Goal: Information Seeking & Learning: Learn about a topic

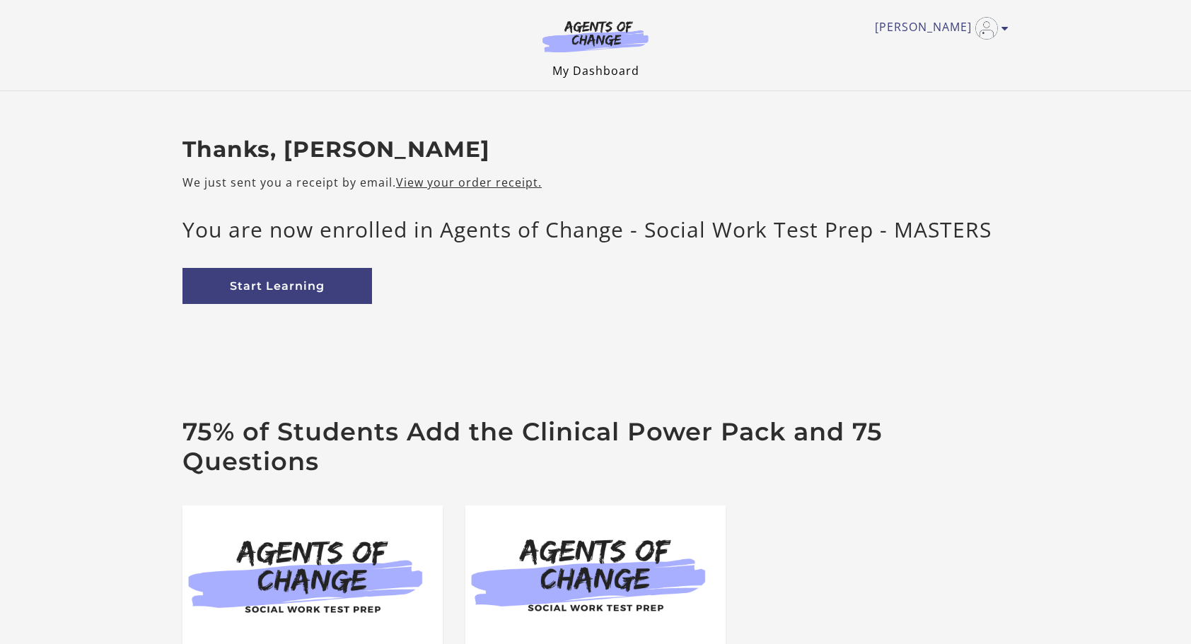
click at [603, 71] on link "My Dashboard" at bounding box center [595, 71] width 87 height 16
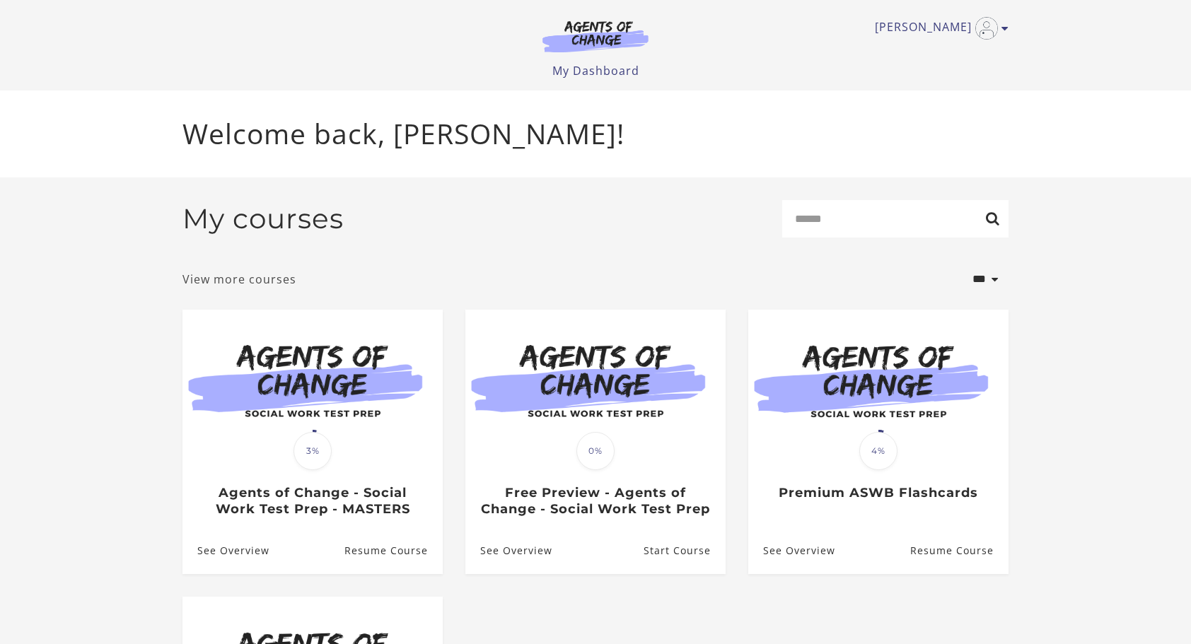
click at [227, 280] on link "View more courses" at bounding box center [239, 279] width 114 height 17
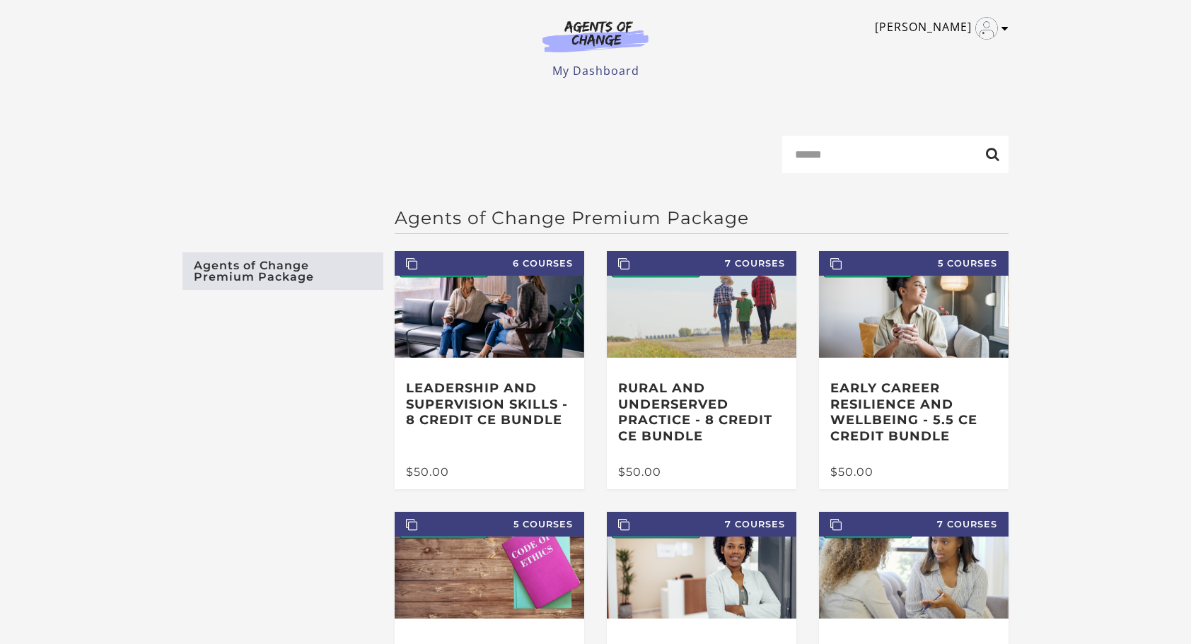
click at [955, 26] on link "[PERSON_NAME]" at bounding box center [938, 28] width 127 height 23
click at [937, 50] on link "My Account" at bounding box center [949, 52] width 124 height 24
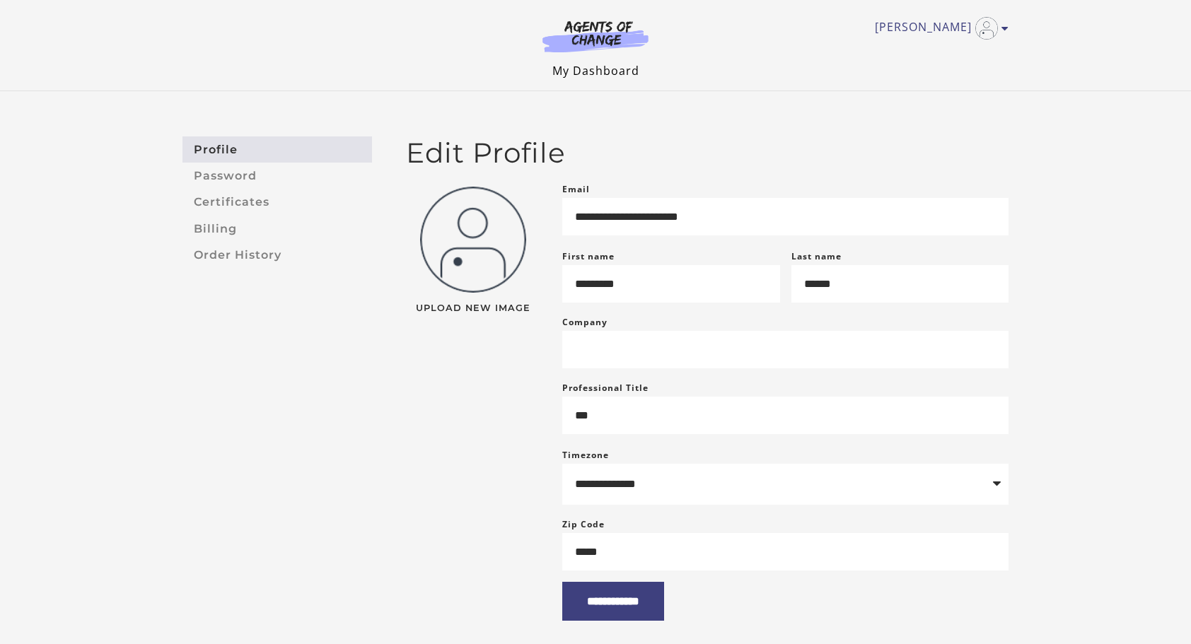
click at [622, 63] on link "My Dashboard" at bounding box center [595, 71] width 87 height 16
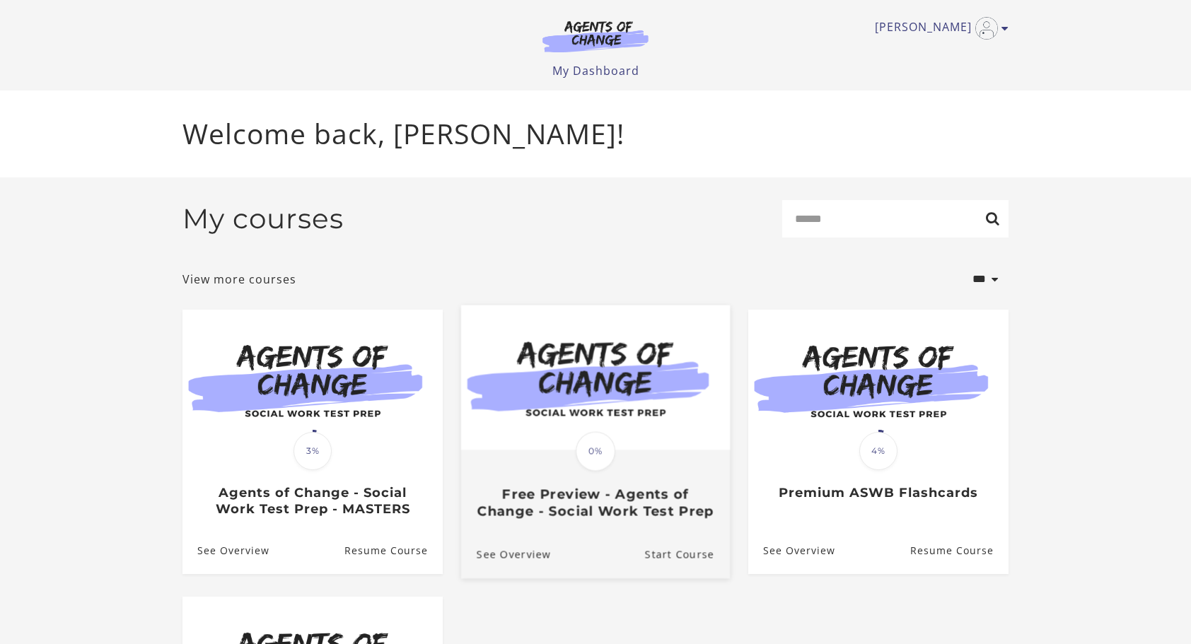
click at [516, 426] on img at bounding box center [595, 377] width 269 height 145
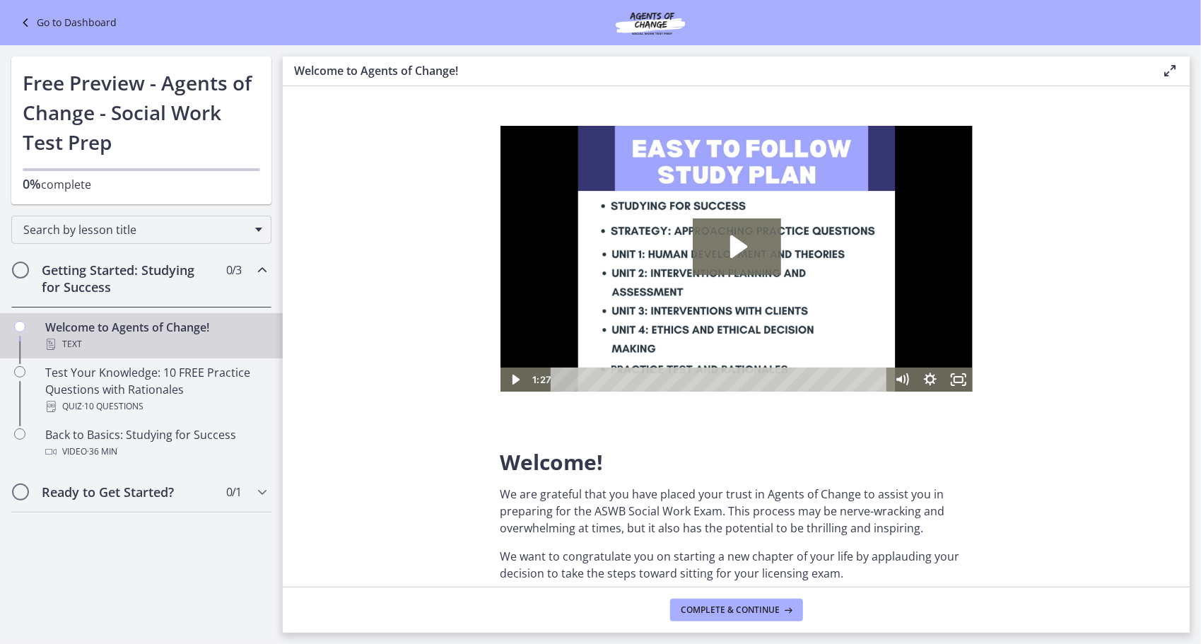
click at [44, 34] on div "Go to Dashboard" at bounding box center [600, 22] width 1201 height 45
click at [30, 24] on icon at bounding box center [27, 22] width 20 height 17
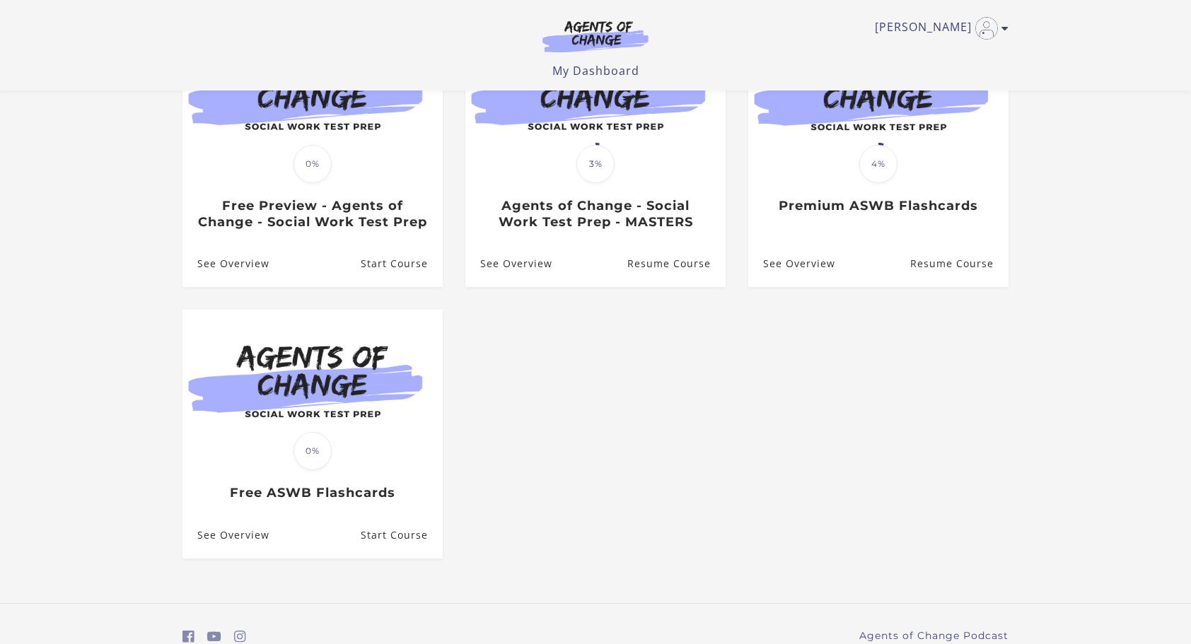
scroll to position [198, 0]
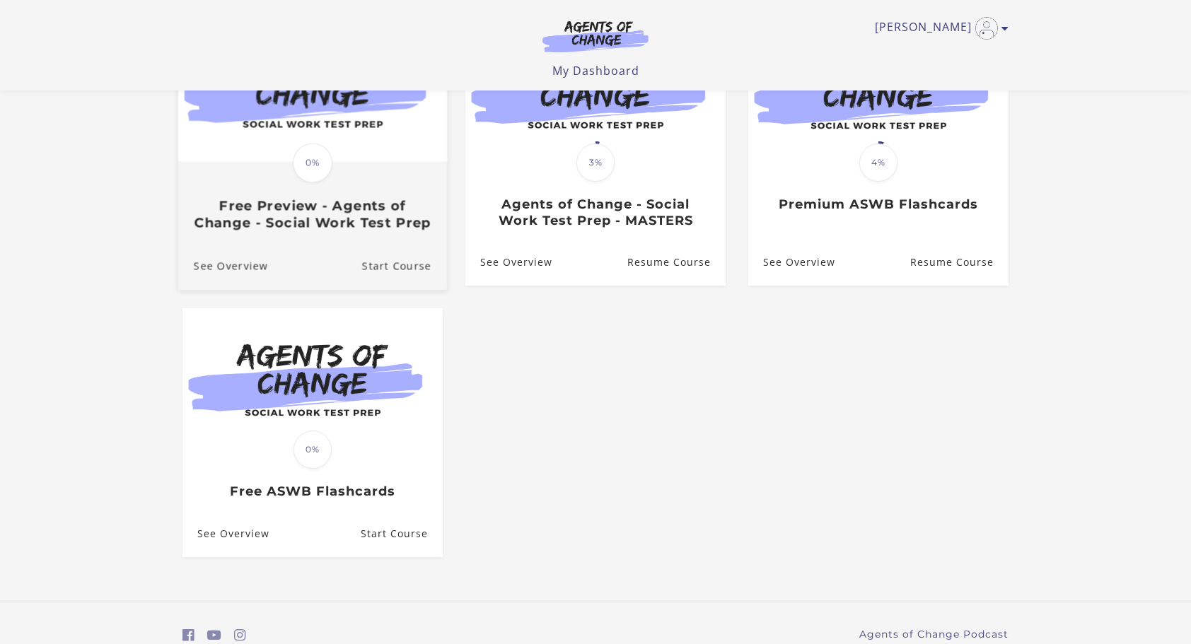
click at [341, 192] on div "Translation missing: en.liquid.partials.dashboard_course_card.progress_descript…" at bounding box center [312, 197] width 269 height 68
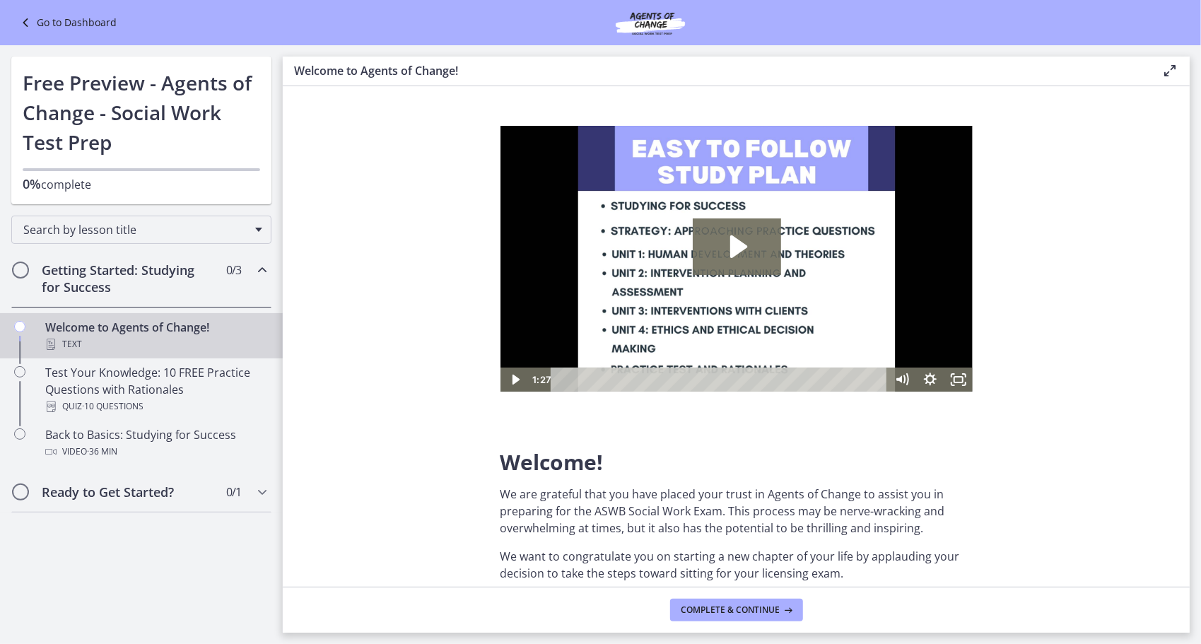
click at [45, 25] on link "Go to Dashboard" at bounding box center [67, 22] width 100 height 17
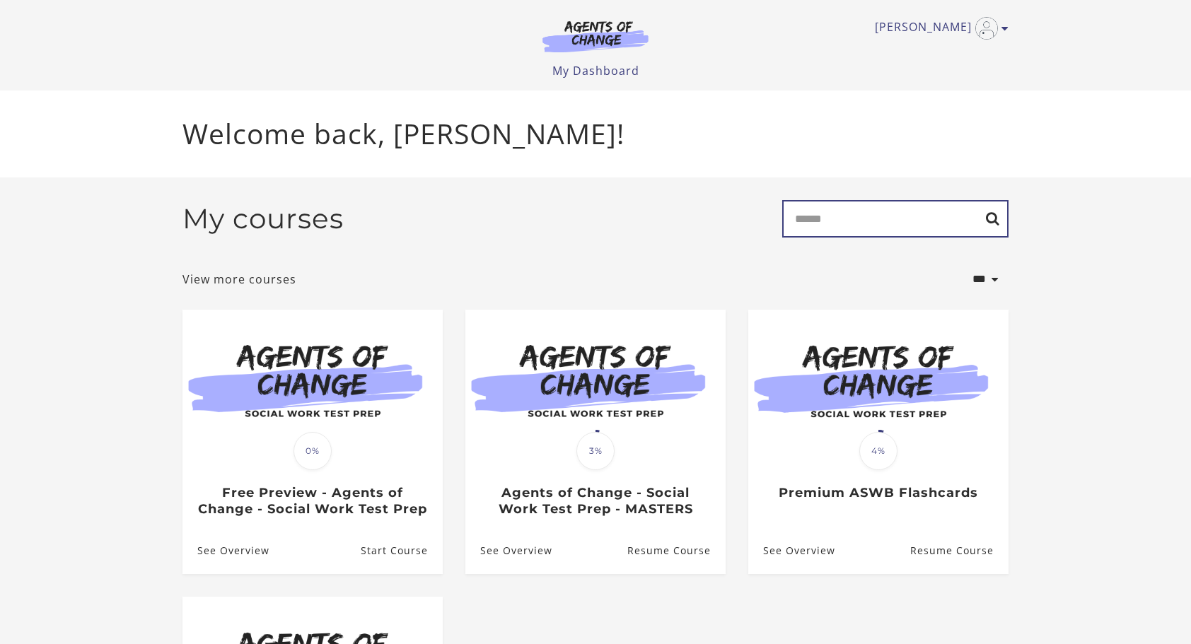
click at [889, 225] on input "Search" at bounding box center [895, 218] width 226 height 37
type input "***"
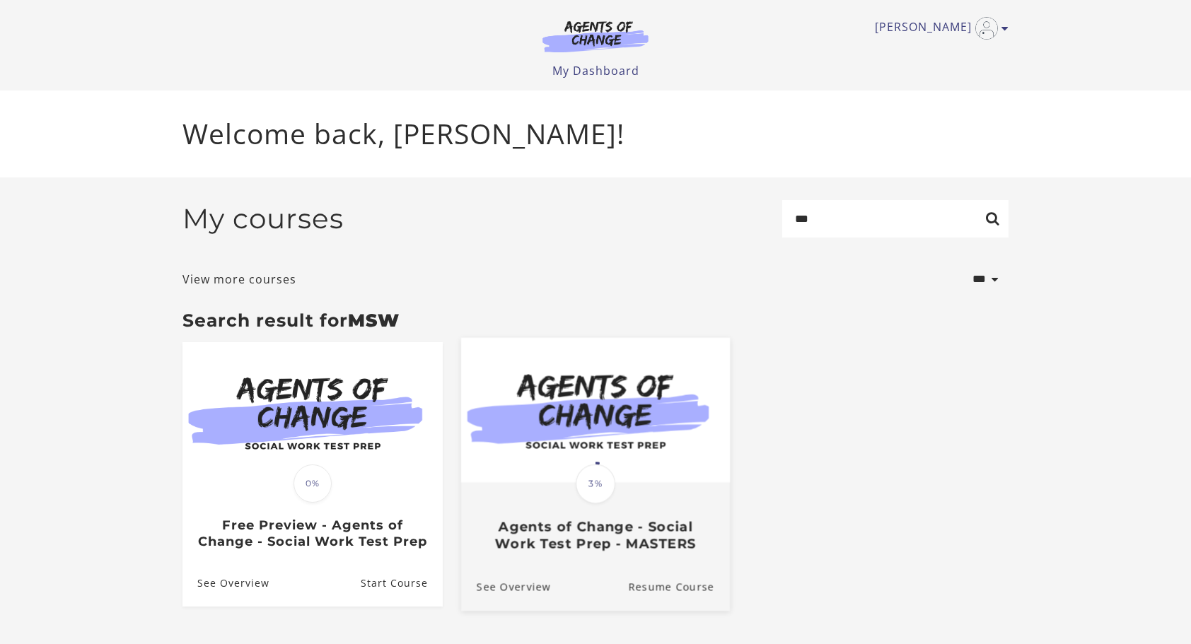
click at [639, 518] on div "Translation missing: en.liquid.partials.dashboard_course_card.progress_descript…" at bounding box center [595, 518] width 269 height 68
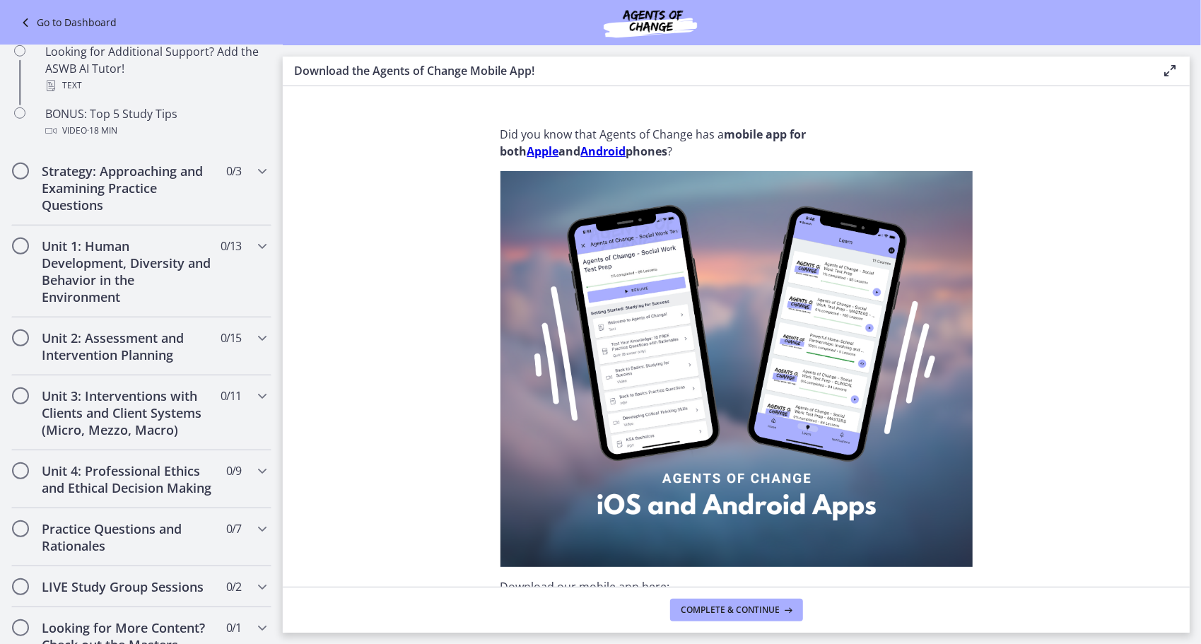
scroll to position [670, 0]
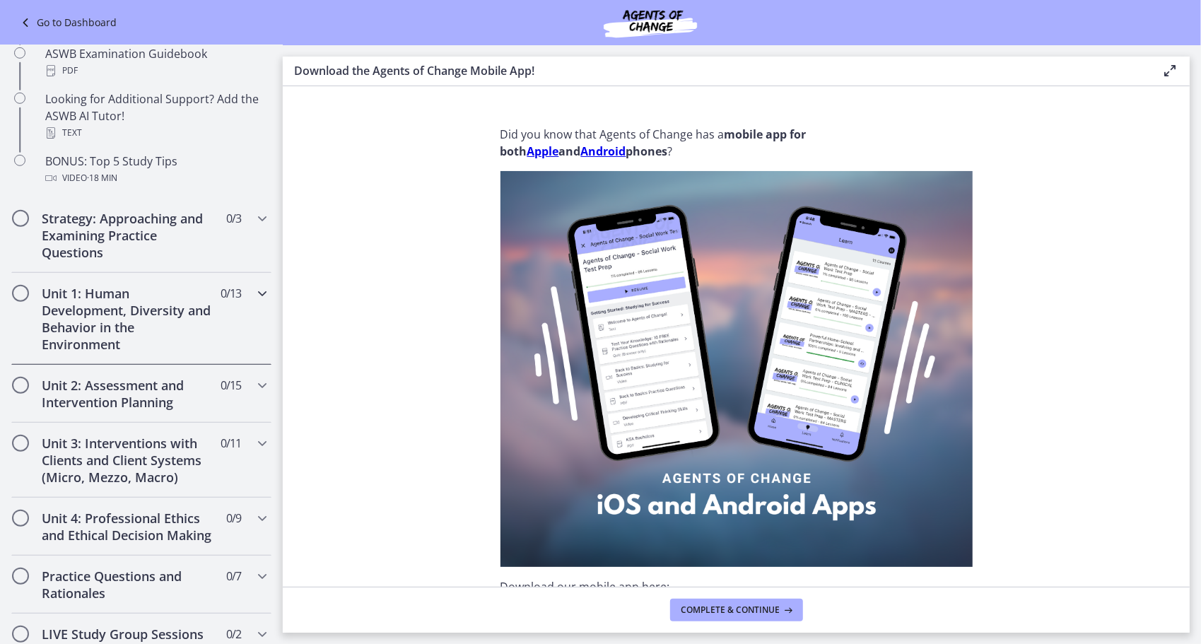
click at [139, 301] on h2 "Unit 1: Human Development, Diversity and Behavior in the Environment" at bounding box center [128, 319] width 173 height 68
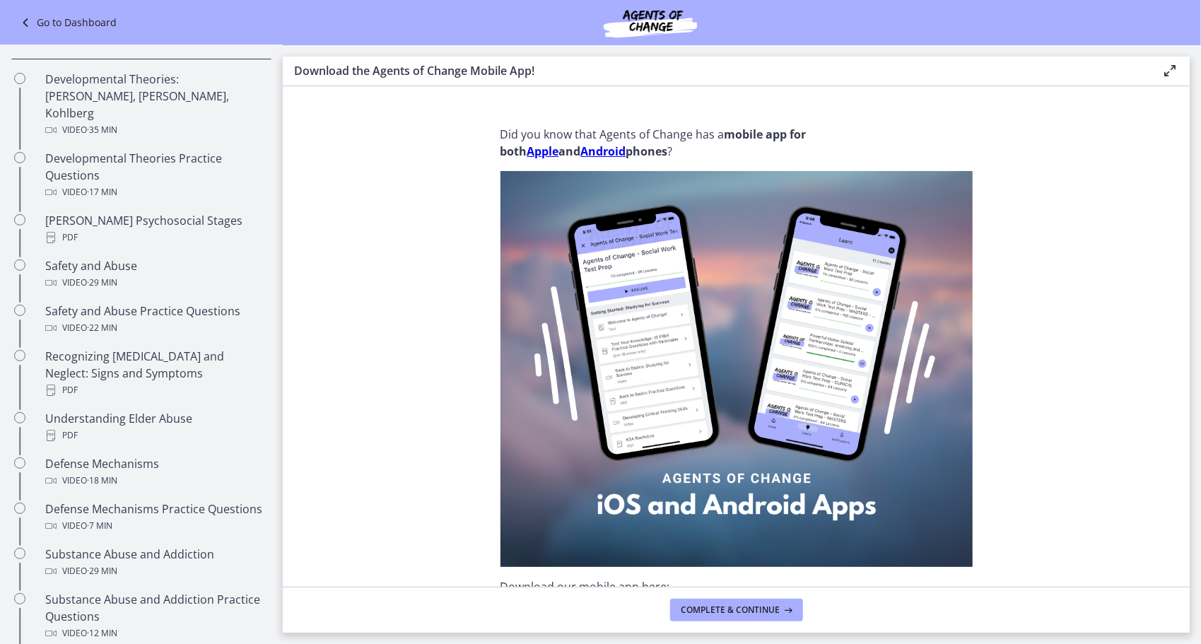
scroll to position [387, 0]
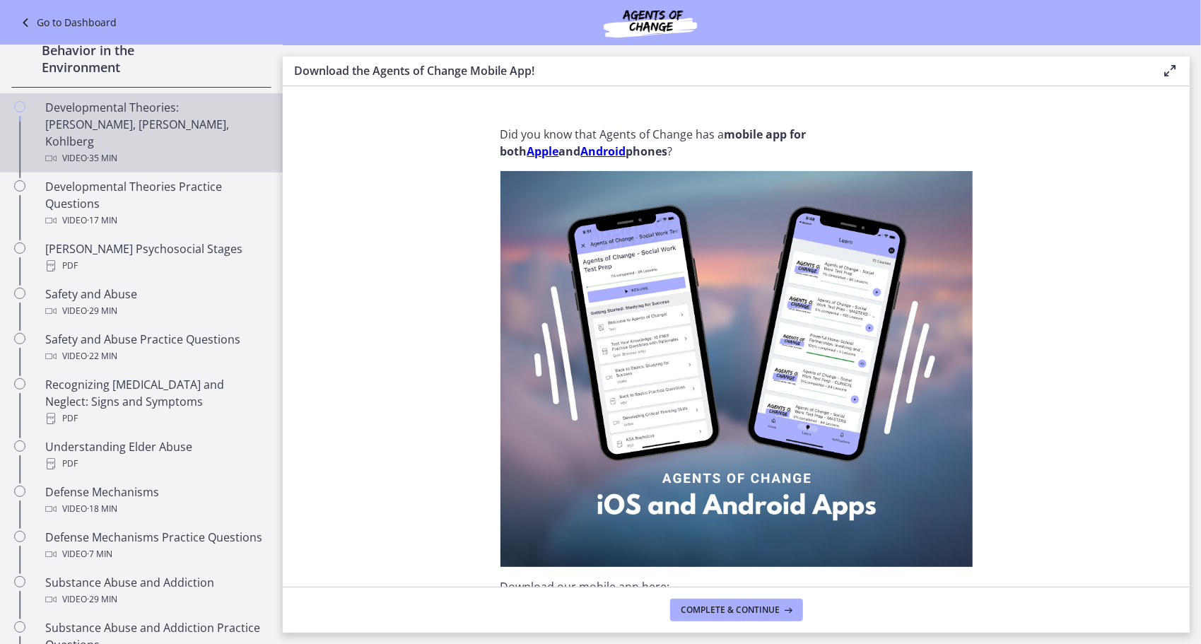
click at [173, 106] on div "Developmental Theories: [PERSON_NAME], [PERSON_NAME], Kohlberg Video · 35 min" at bounding box center [155, 133] width 221 height 68
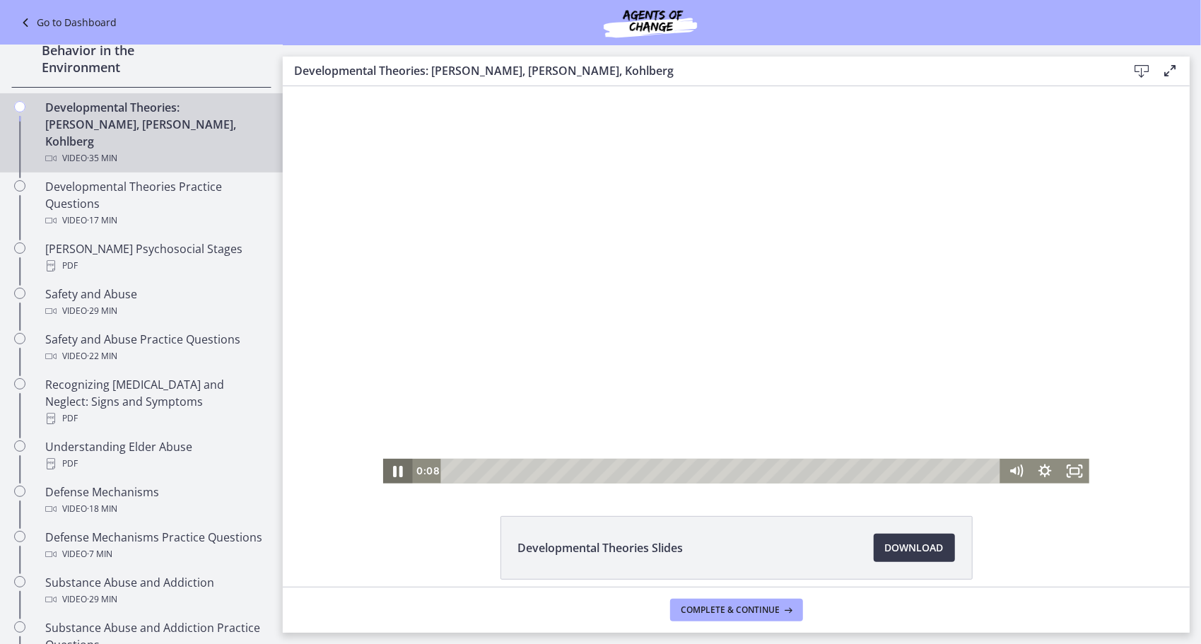
click at [389, 477] on icon "Pause" at bounding box center [397, 470] width 35 height 30
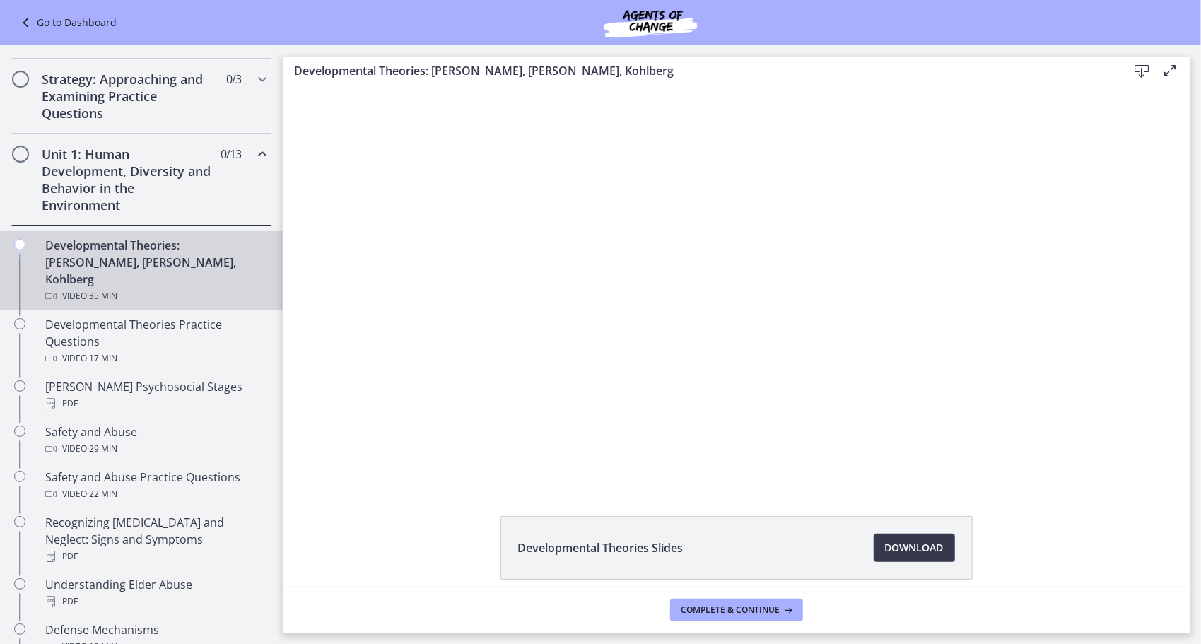
scroll to position [245, 0]
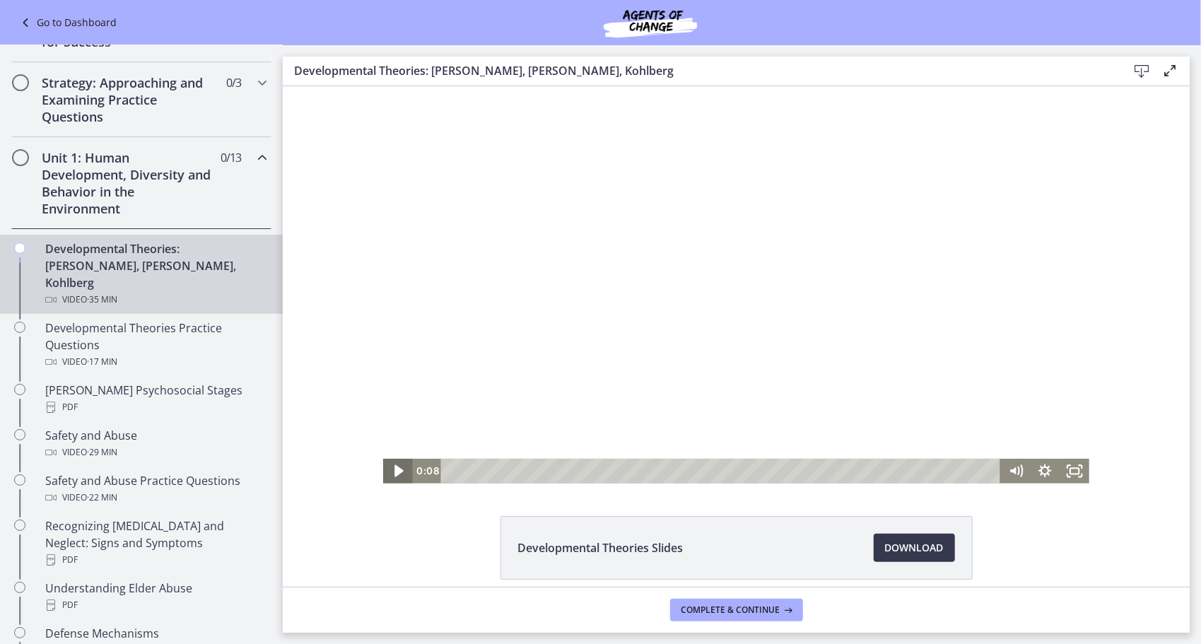
click at [394, 469] on icon "Play Video" at bounding box center [398, 471] width 9 height 12
click at [393, 469] on icon "Pause" at bounding box center [398, 470] width 10 height 11
click at [395, 469] on icon "Play Video" at bounding box center [399, 470] width 8 height 11
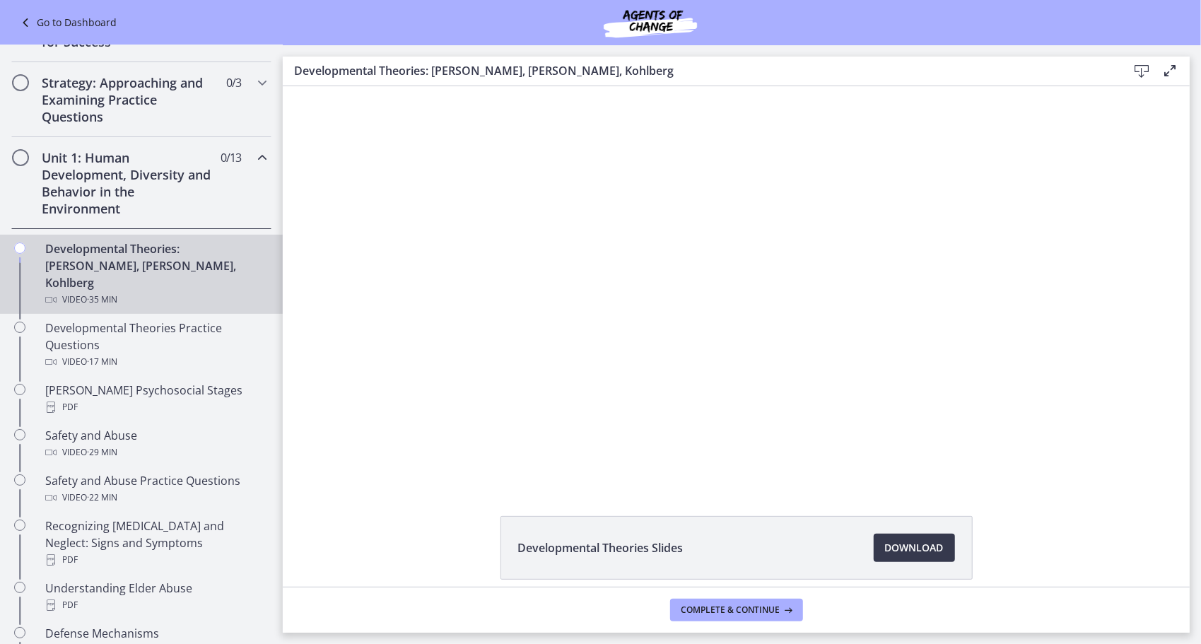
click at [1172, 69] on icon at bounding box center [1170, 70] width 17 height 17
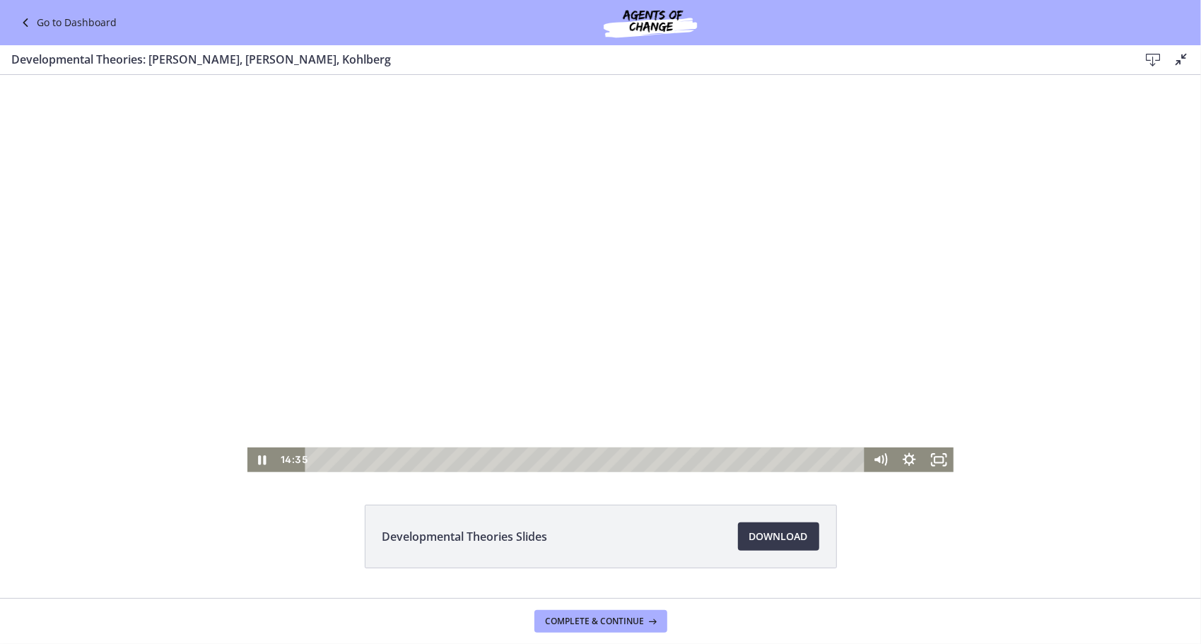
click at [538, 354] on div at bounding box center [600, 272] width 706 height 397
click at [259, 463] on icon "Play Video" at bounding box center [263, 459] width 9 height 12
click at [593, 456] on div "18:08" at bounding box center [587, 459] width 542 height 25
click at [594, 456] on div "Playbar" at bounding box center [598, 459] width 8 height 8
click at [259, 456] on icon "Pause" at bounding box center [263, 459] width 10 height 11
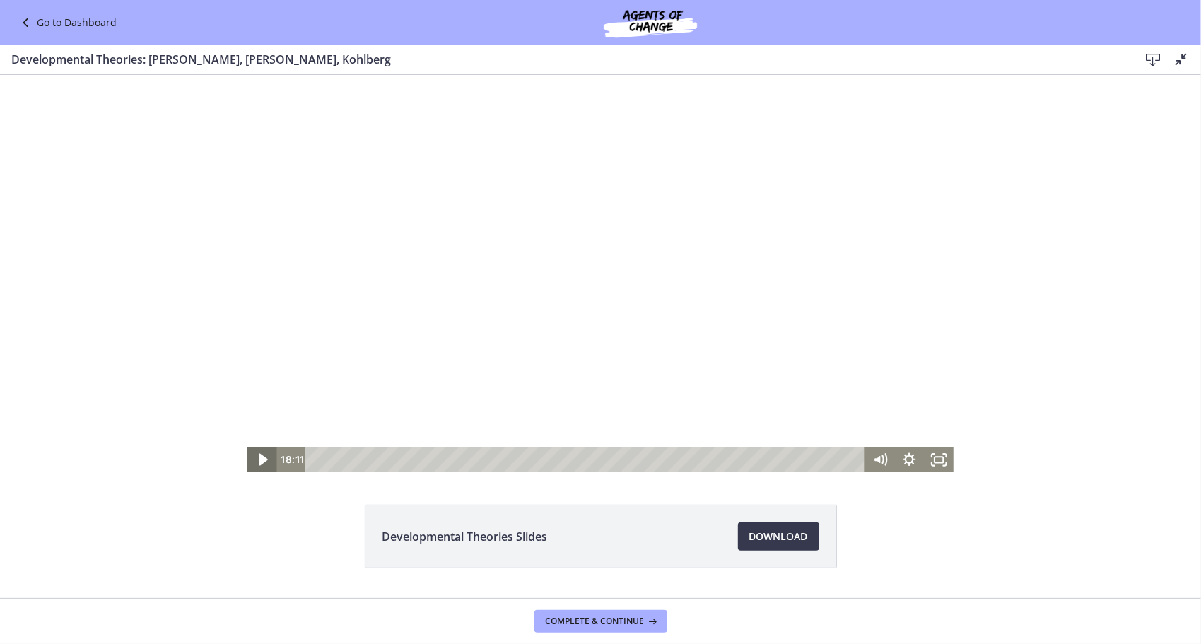
click at [259, 456] on icon "Play Video" at bounding box center [263, 459] width 35 height 30
click at [259, 456] on icon "Pause" at bounding box center [263, 459] width 8 height 9
click at [259, 456] on icon "Play Video" at bounding box center [263, 459] width 35 height 30
click at [317, 388] on div at bounding box center [600, 272] width 706 height 397
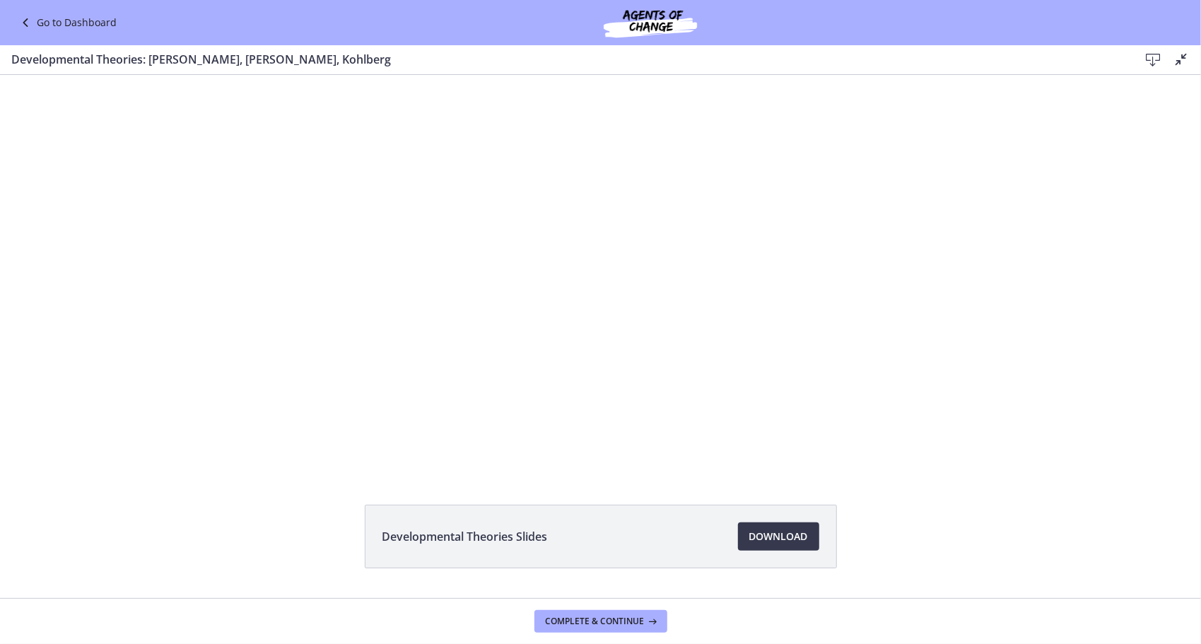
click at [317, 388] on div at bounding box center [600, 272] width 706 height 397
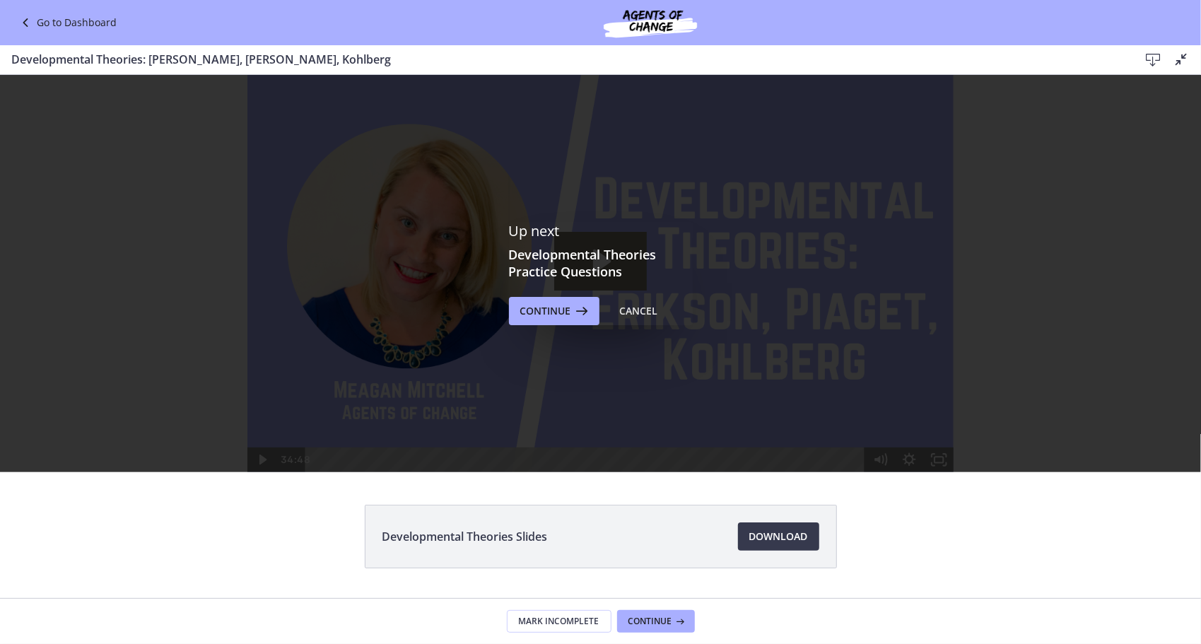
scroll to position [0, 0]
click at [533, 294] on div "Up next Developmental Theories Practice Questions Continue Cancel" at bounding box center [601, 273] width 184 height 103
click at [537, 308] on span "Continue" at bounding box center [545, 311] width 51 height 17
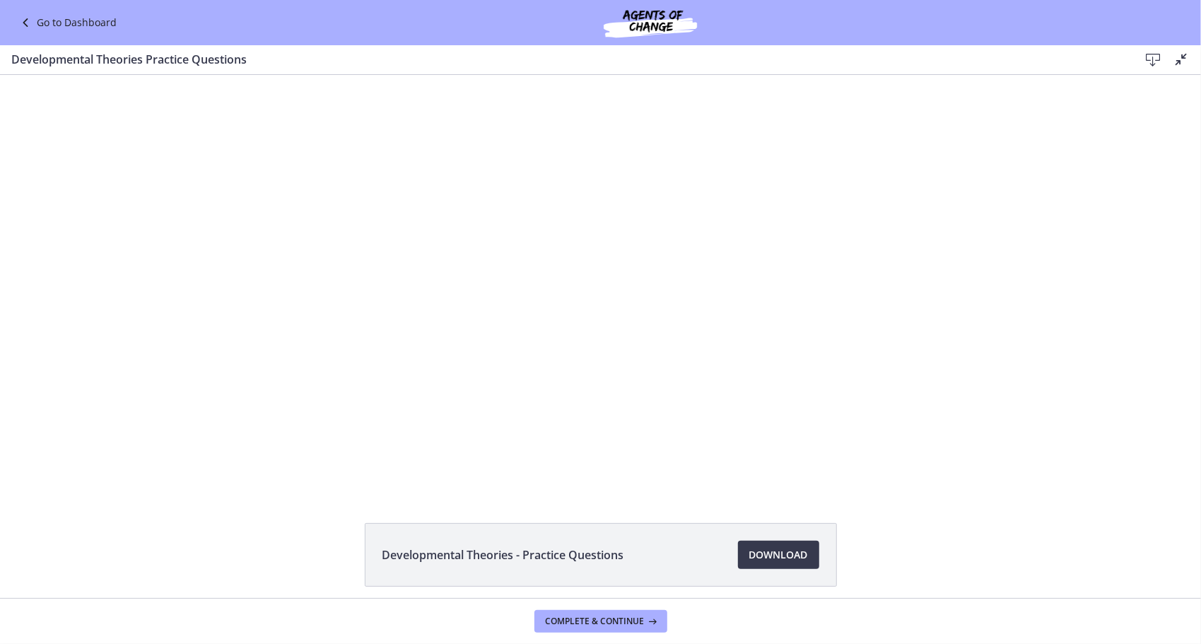
click at [537, 307] on div at bounding box center [600, 282] width 731 height 416
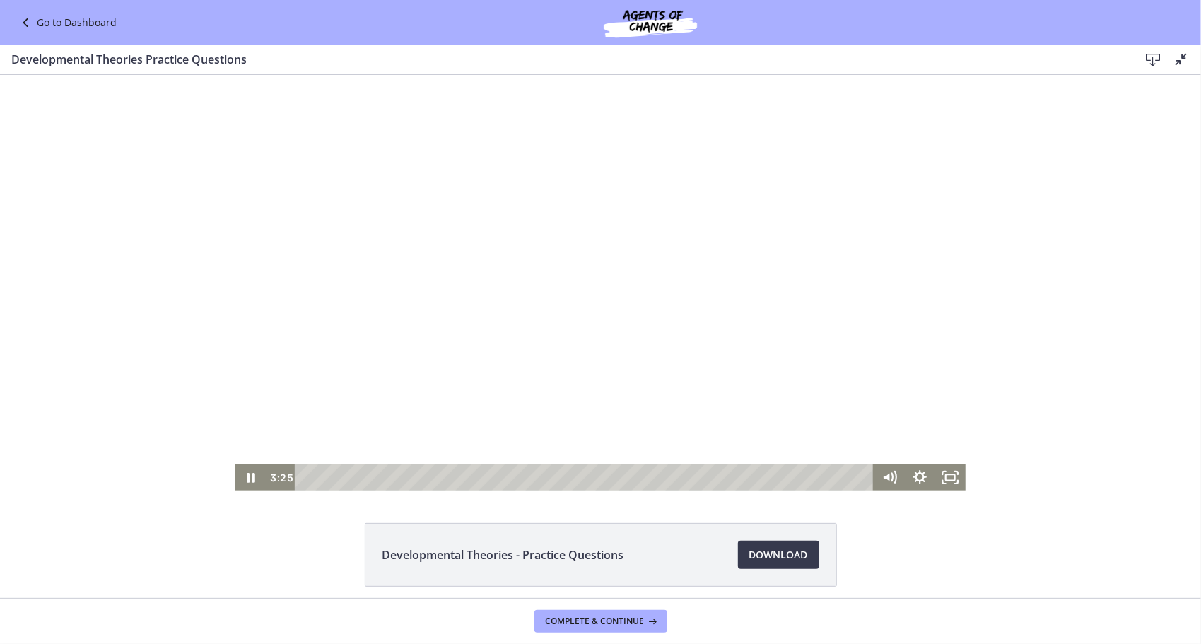
click at [533, 306] on div at bounding box center [600, 282] width 731 height 416
click at [408, 474] on div "Playbar" at bounding box center [412, 476] width 8 height 8
click at [522, 392] on div at bounding box center [600, 282] width 731 height 416
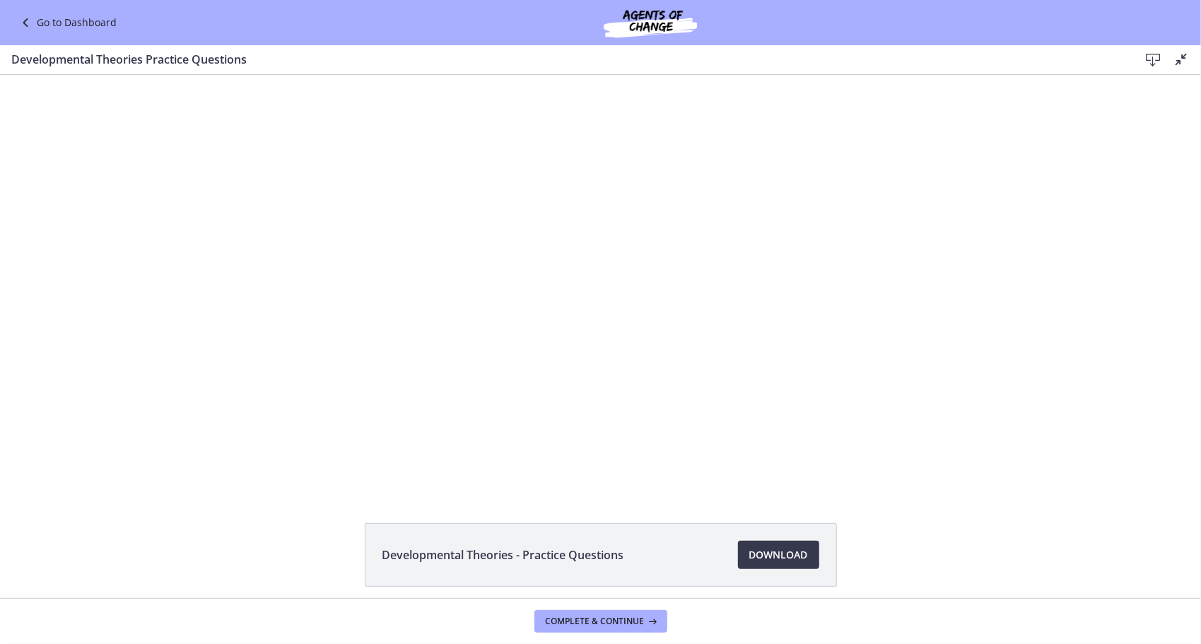
click at [522, 392] on div at bounding box center [600, 282] width 731 height 416
click at [592, 414] on div at bounding box center [600, 282] width 731 height 416
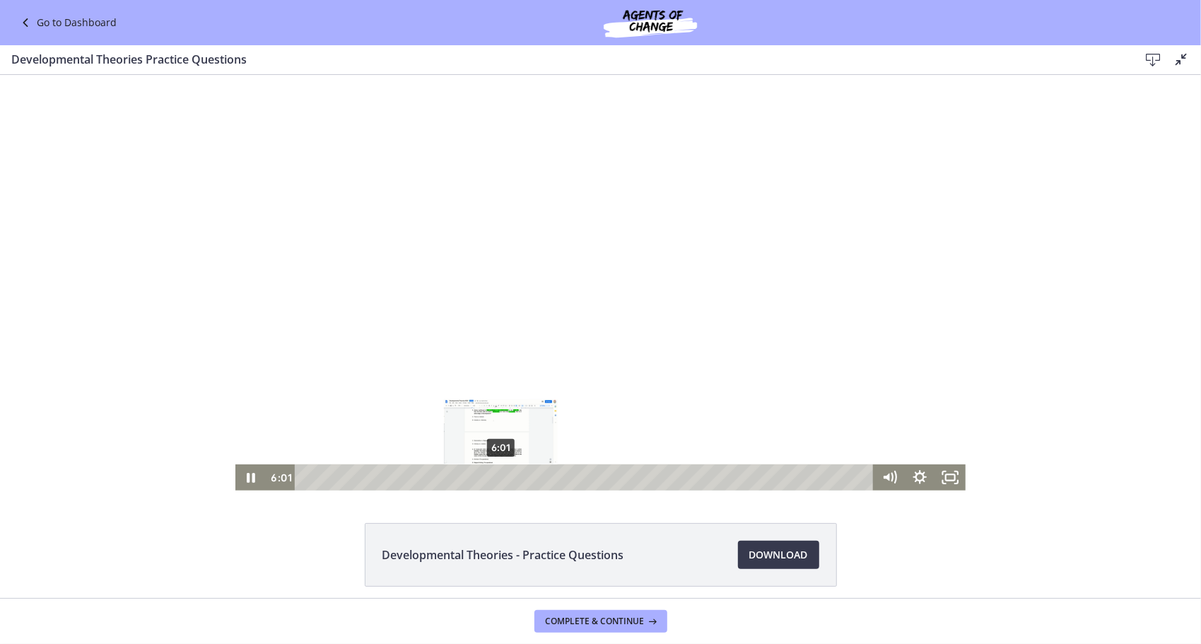
click at [496, 475] on div "6:01" at bounding box center [586, 477] width 561 height 26
click at [506, 474] on div "6:19" at bounding box center [586, 477] width 561 height 26
click at [513, 474] on div "6:32" at bounding box center [586, 477] width 561 height 26
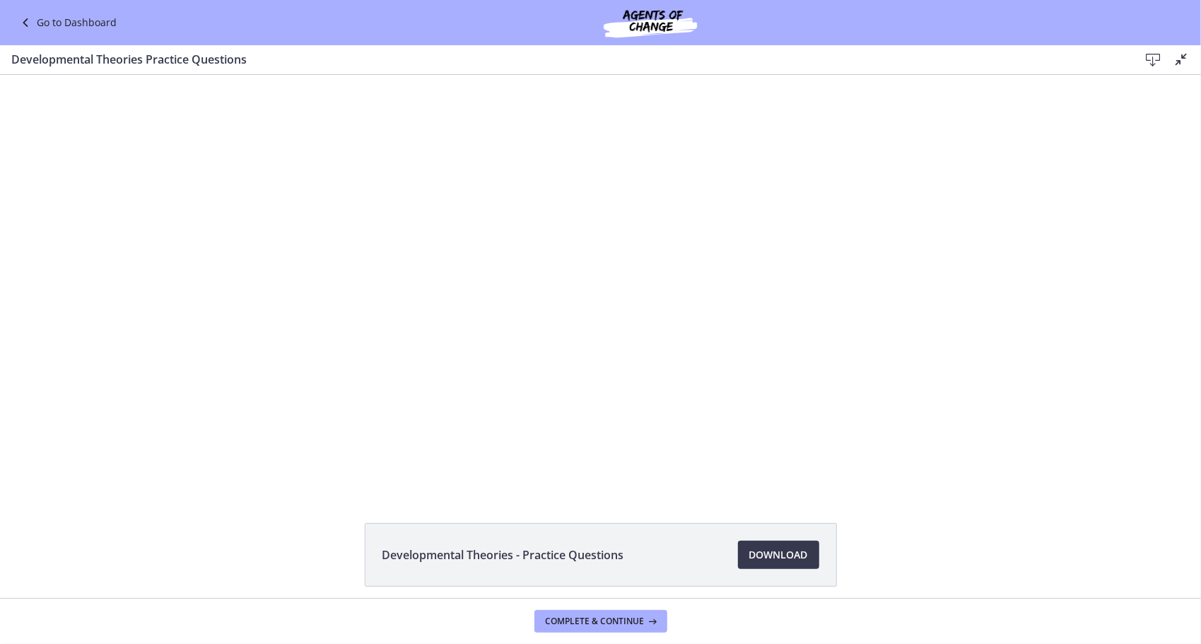
click at [896, 341] on div at bounding box center [600, 282] width 731 height 416
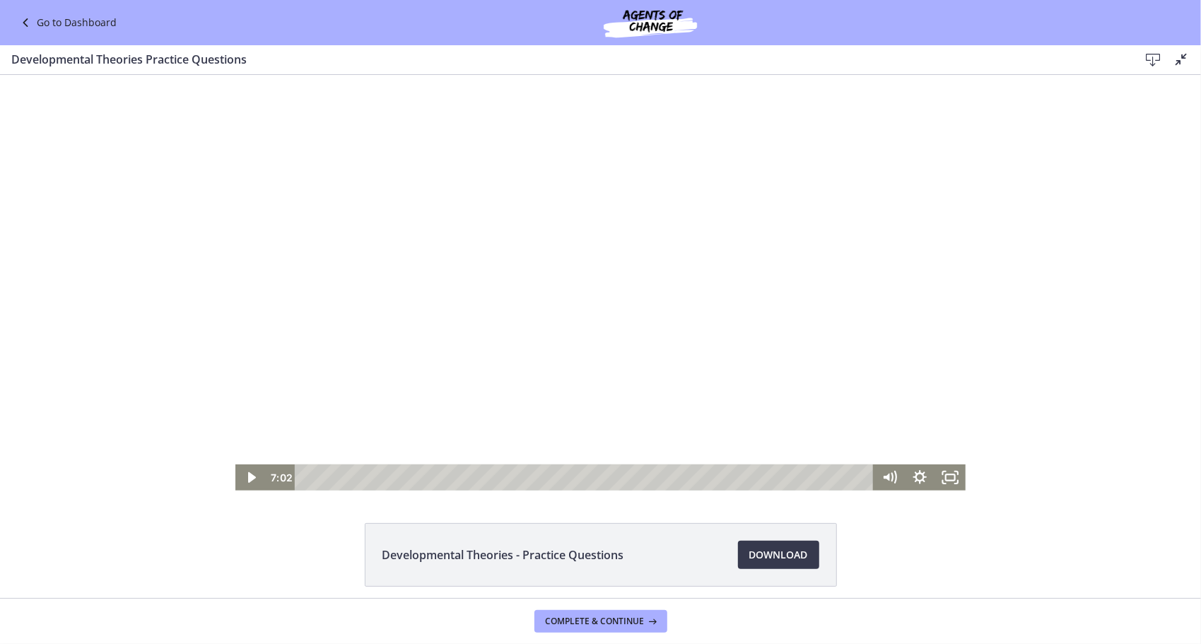
click at [766, 292] on div at bounding box center [600, 282] width 731 height 416
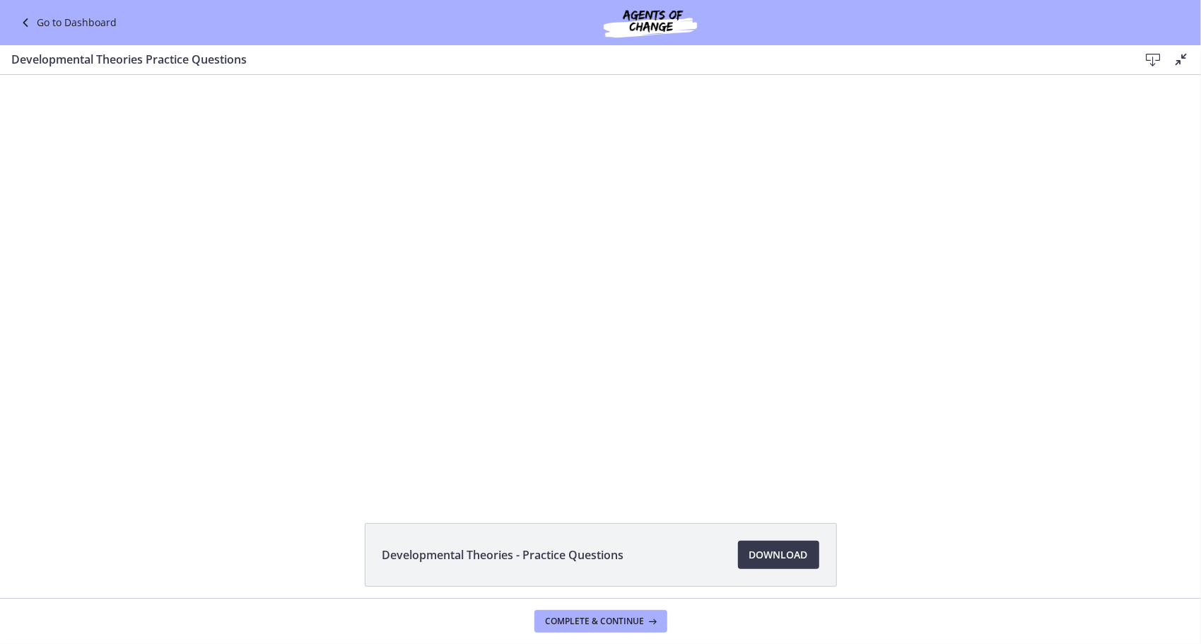
click at [766, 292] on div at bounding box center [600, 282] width 731 height 416
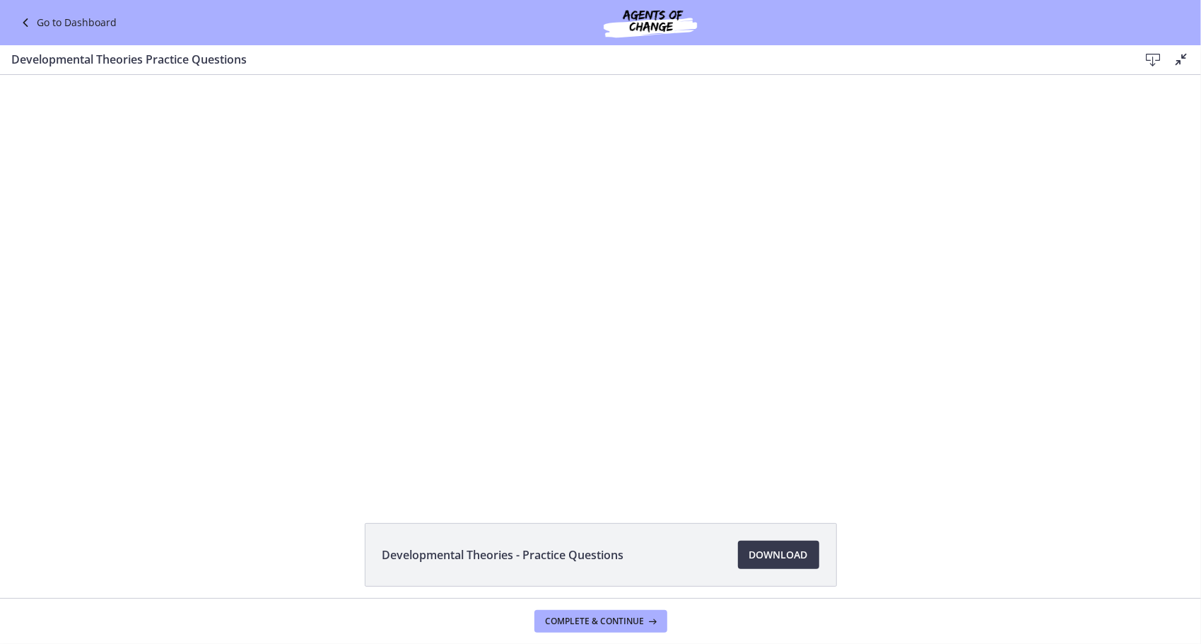
click at [766, 292] on div at bounding box center [600, 282] width 731 height 416
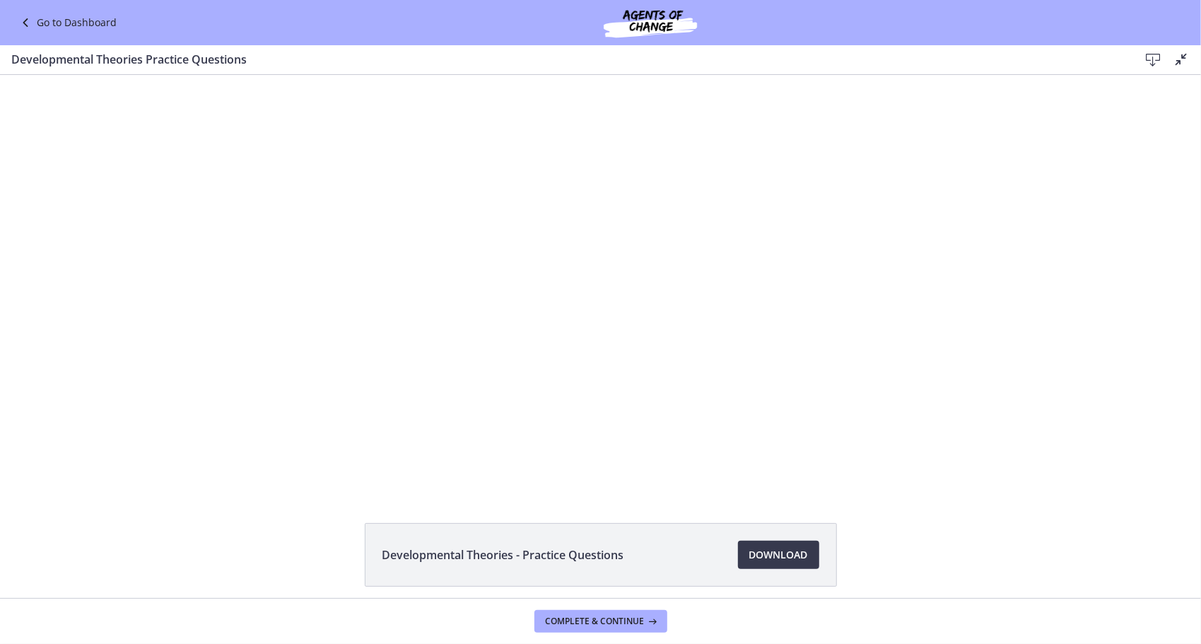
click at [766, 292] on div at bounding box center [600, 282] width 731 height 416
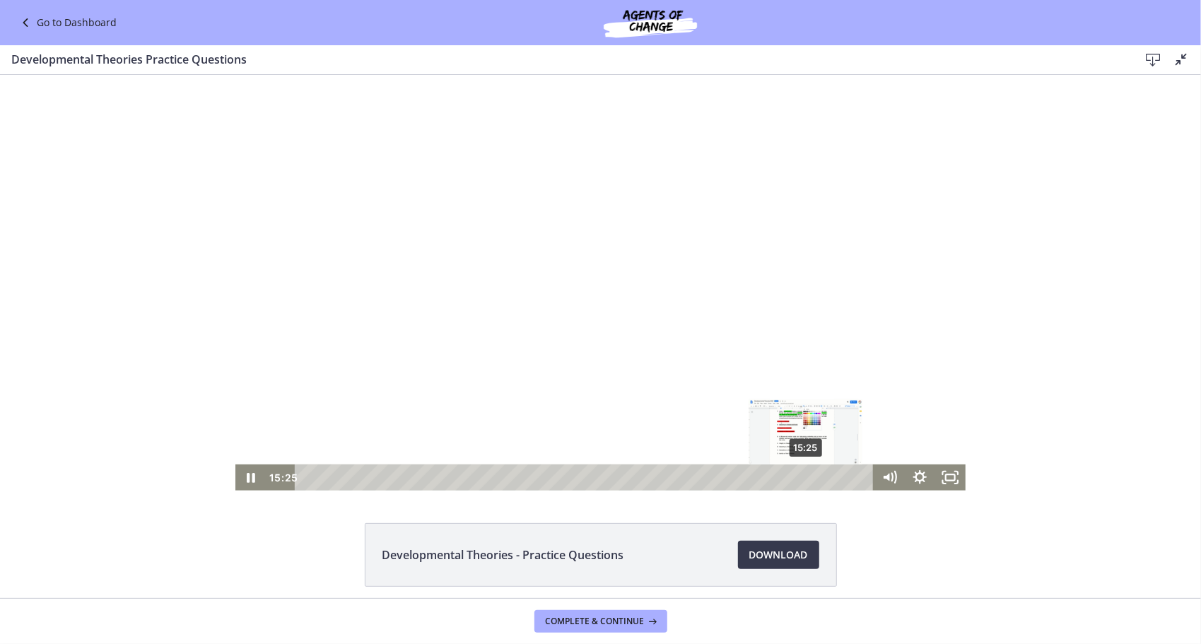
click at [802, 477] on div "15:25" at bounding box center [586, 477] width 561 height 26
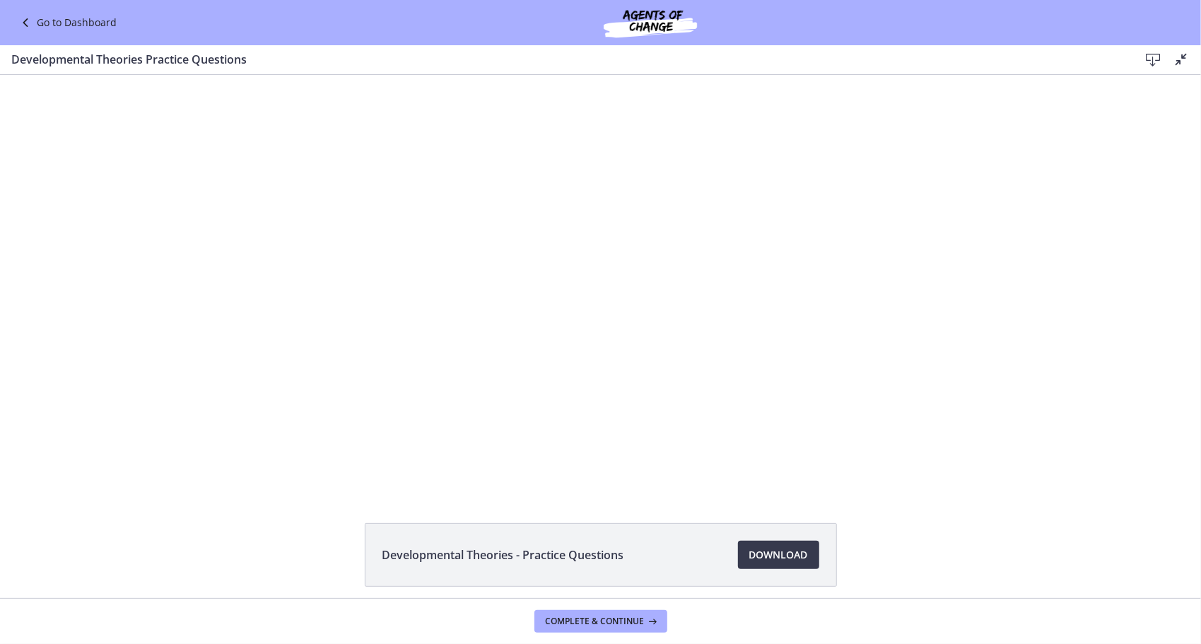
click at [659, 382] on div at bounding box center [600, 282] width 731 height 416
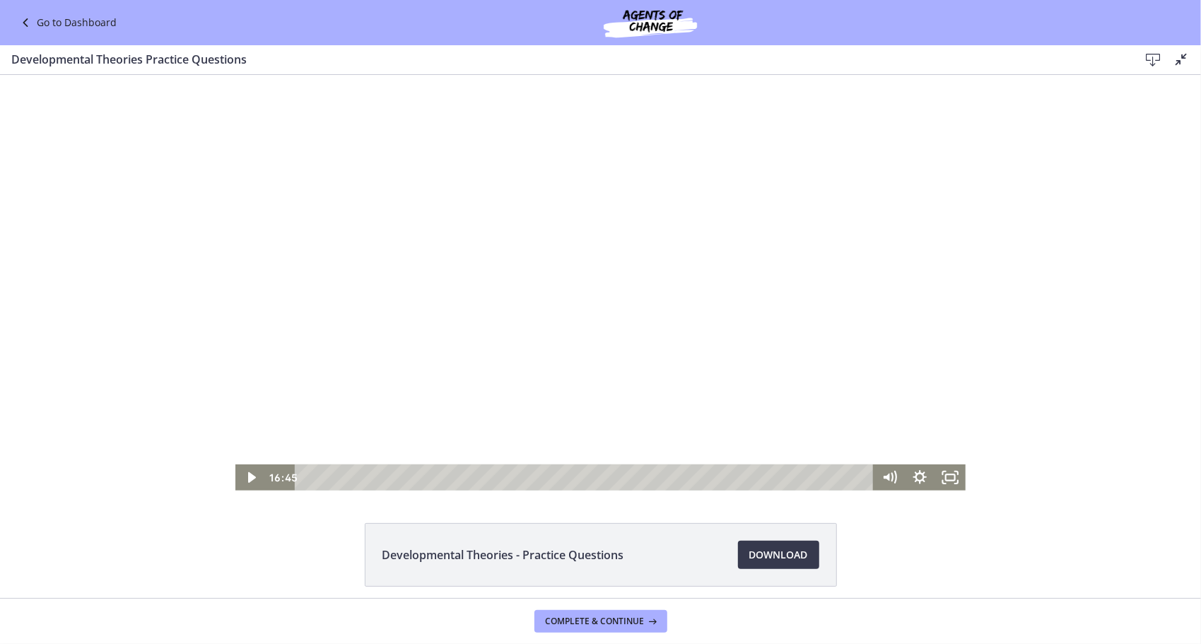
click at [659, 382] on div at bounding box center [600, 282] width 731 height 416
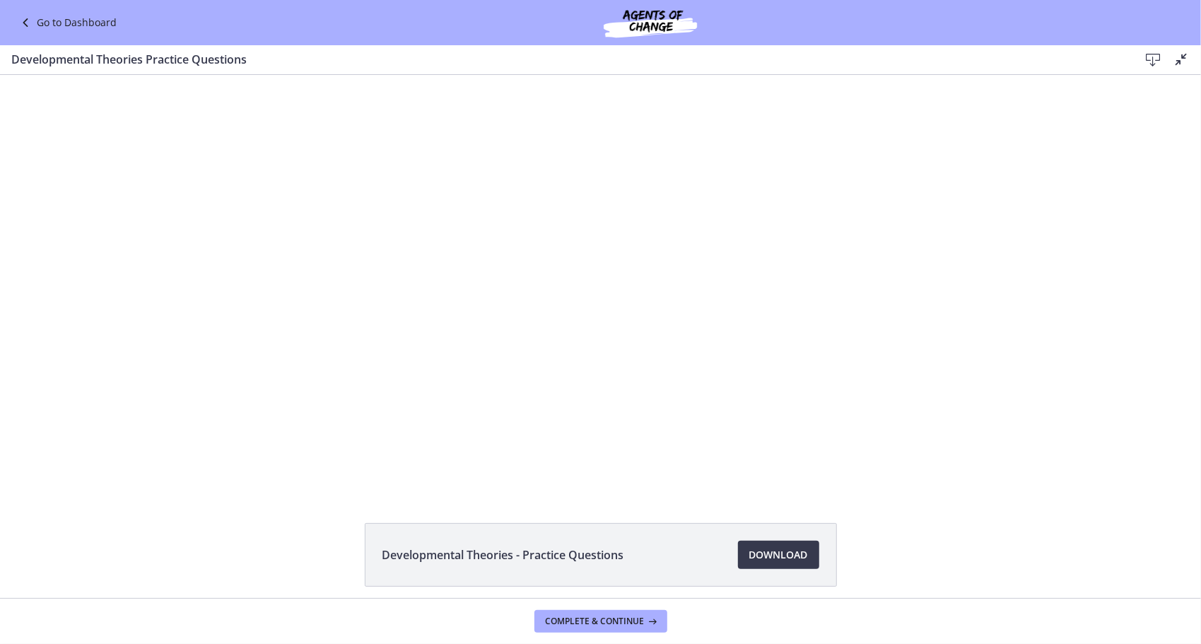
click at [659, 382] on div at bounding box center [600, 282] width 731 height 416
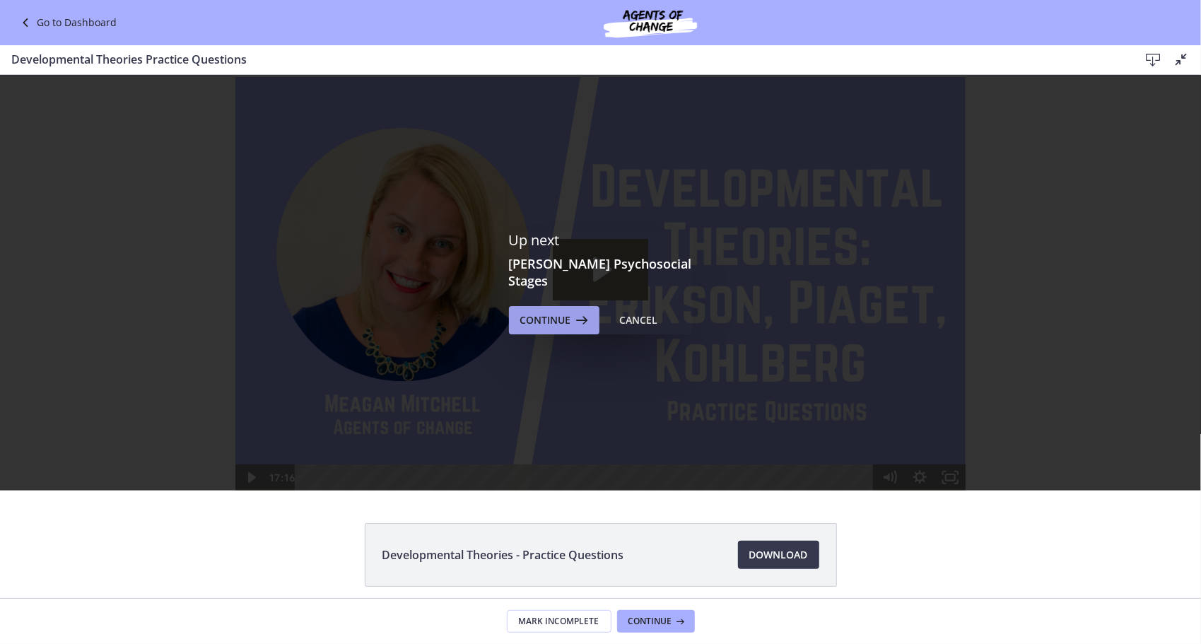
click at [550, 312] on span "Continue" at bounding box center [545, 320] width 51 height 17
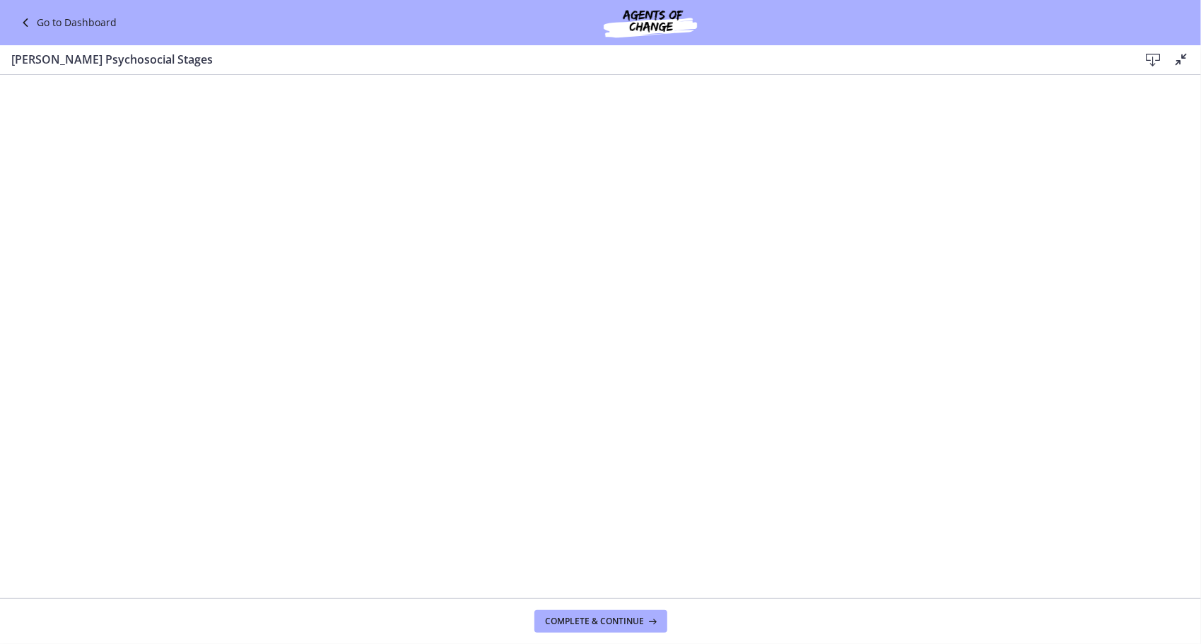
click at [1154, 56] on icon at bounding box center [1153, 60] width 17 height 17
click at [602, 619] on span "Complete & continue" at bounding box center [595, 621] width 99 height 11
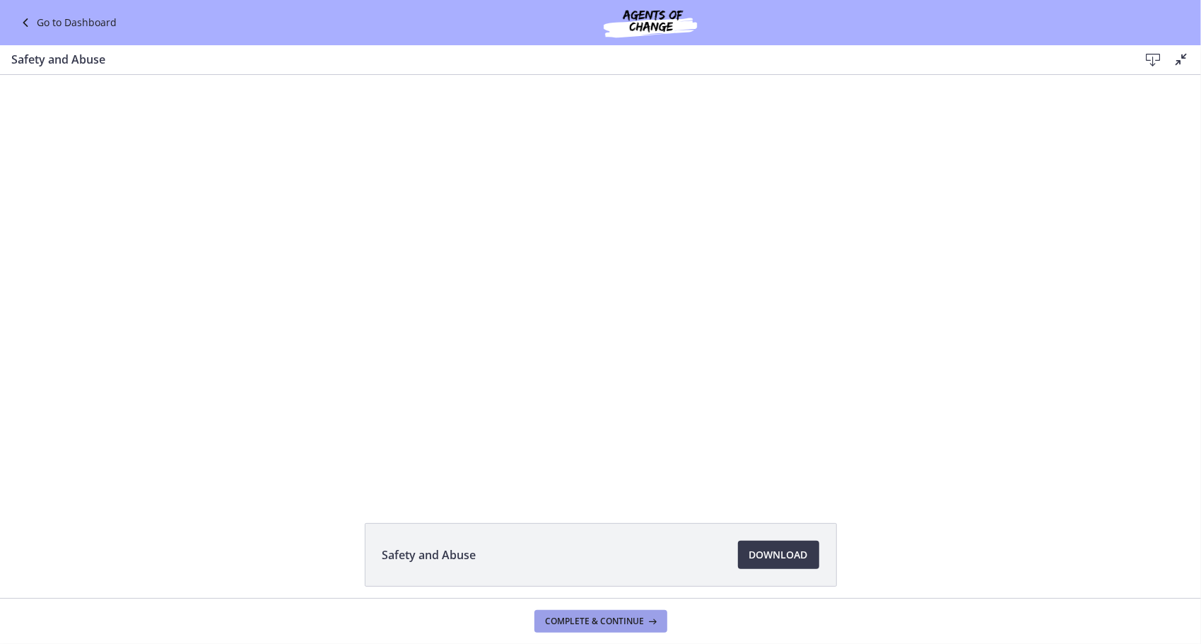
click at [602, 619] on span "Complete & continue" at bounding box center [595, 621] width 99 height 11
click at [298, 558] on div "Safety and Abuse - Practice Questions Download Opens in a new window" at bounding box center [600, 589] width 1201 height 132
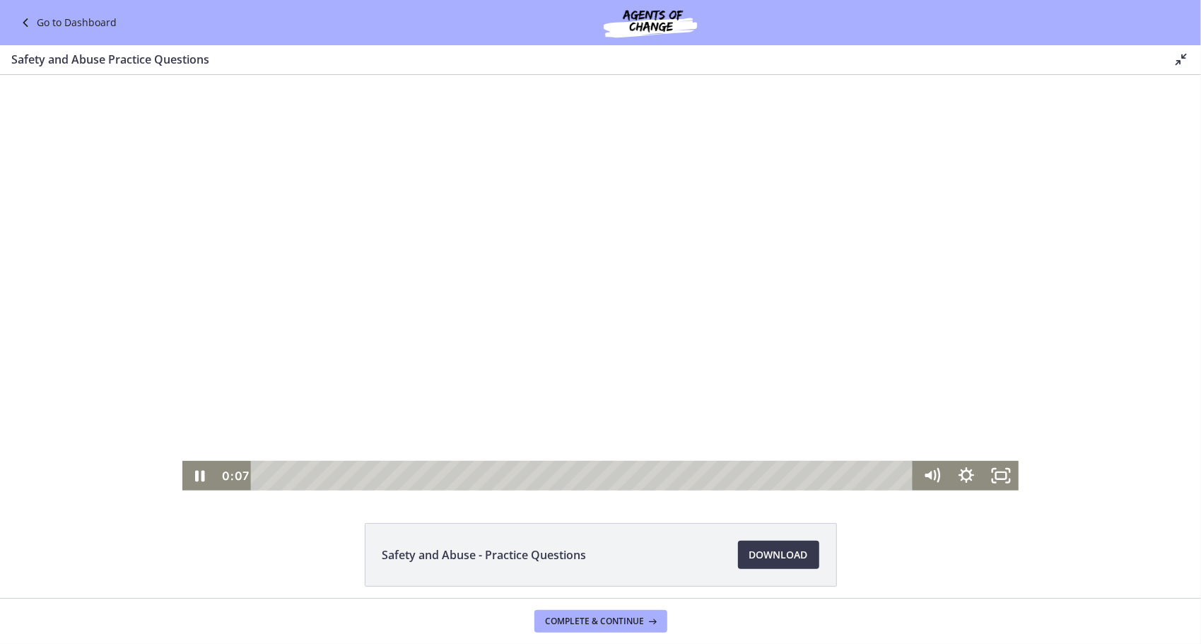
click at [345, 429] on div at bounding box center [600, 282] width 836 height 416
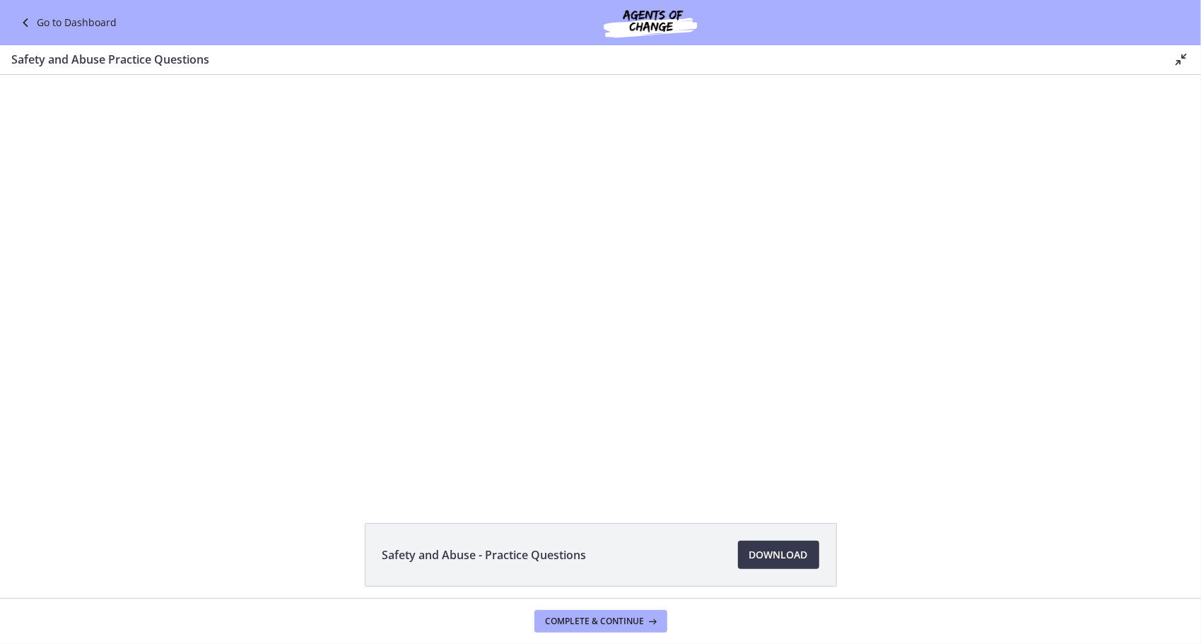
click at [31, 26] on icon at bounding box center [27, 22] width 20 height 17
